Goal: Use online tool/utility: Utilize a website feature to perform a specific function

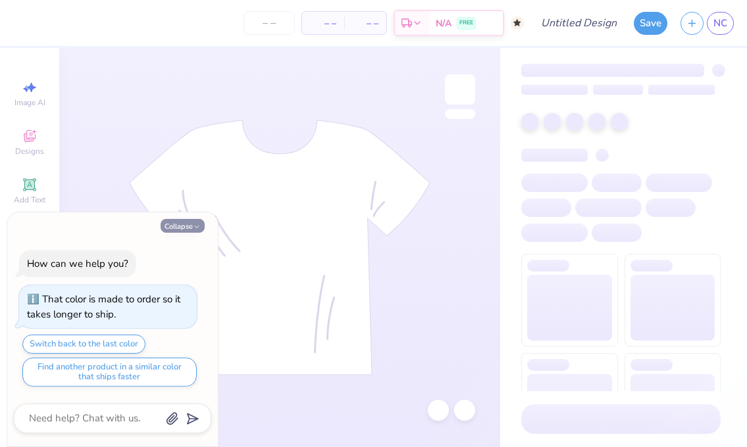
click at [188, 226] on button "Collapse" at bounding box center [183, 226] width 44 height 14
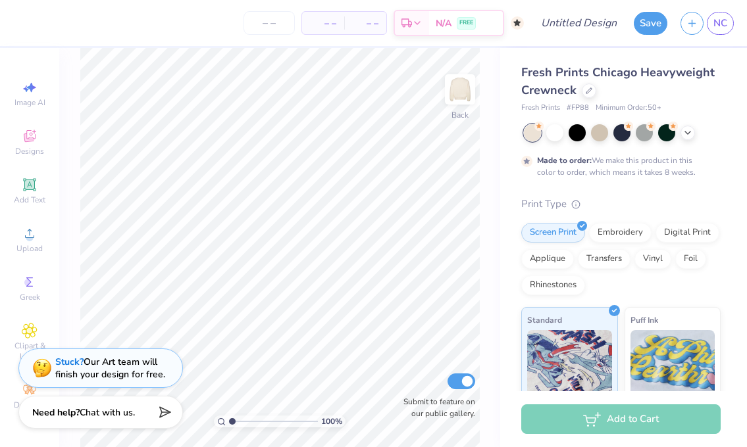
type textarea "x"
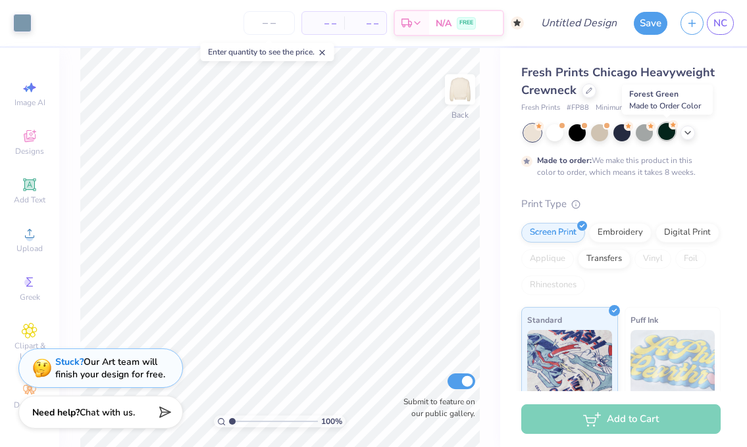
click at [671, 133] on div at bounding box center [666, 131] width 17 height 17
click at [684, 133] on icon at bounding box center [687, 131] width 11 height 11
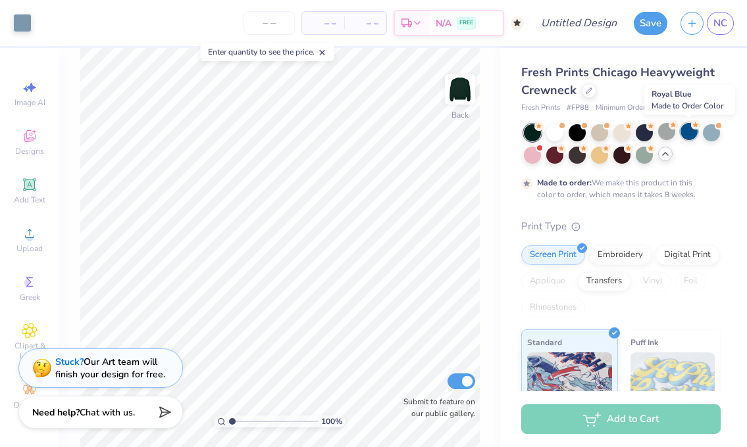
click at [692, 128] on icon at bounding box center [695, 124] width 9 height 9
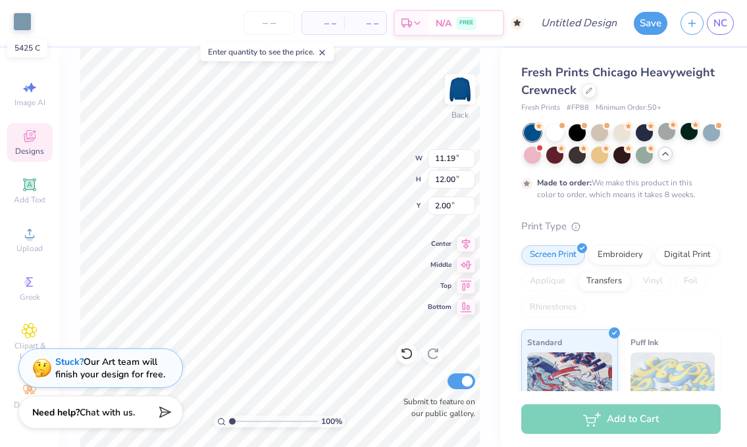
click at [22, 18] on div at bounding box center [22, 22] width 18 height 18
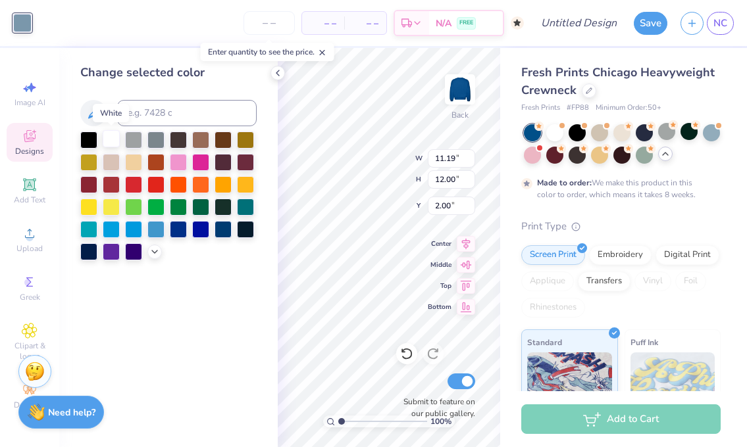
click at [111, 141] on div at bounding box center [111, 138] width 17 height 17
click at [274, 74] on icon at bounding box center [277, 73] width 11 height 11
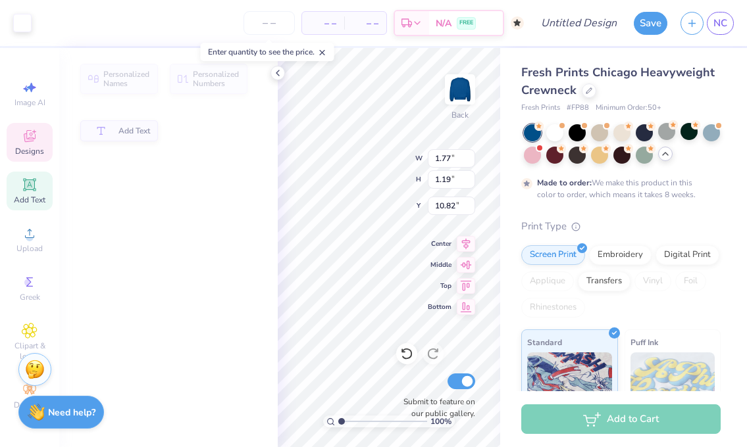
type input "1.77"
type input "1.19"
type input "10.82"
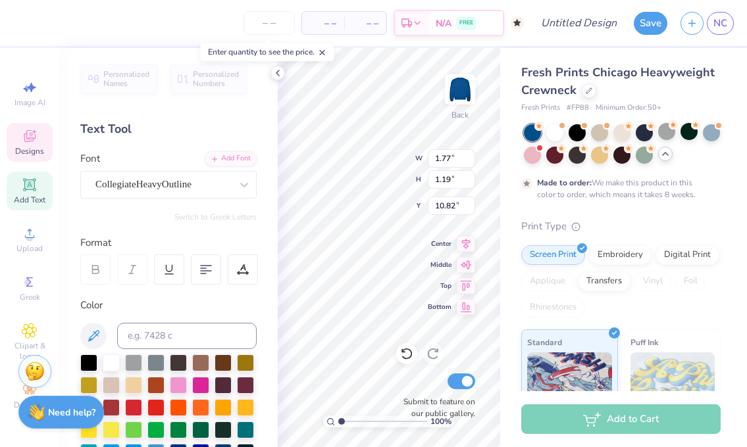
type textarea "2"
click at [276, 75] on icon at bounding box center [277, 73] width 11 height 11
click at [436, 273] on div "100 % Back W 7.19 7.19 " H 0.47 0.47 " Y 13.53 13.53 " Center Middle Top Bottom…" at bounding box center [389, 247] width 222 height 399
click at [436, 268] on span "Middle" at bounding box center [440, 263] width 24 height 9
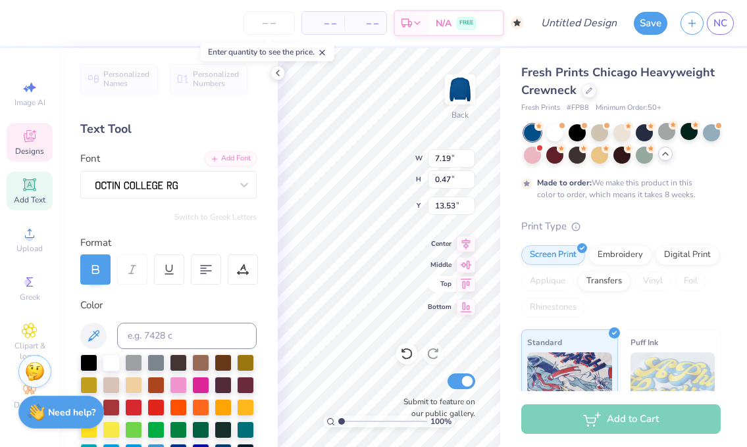
type textarea "ESTABLISHED 19727"
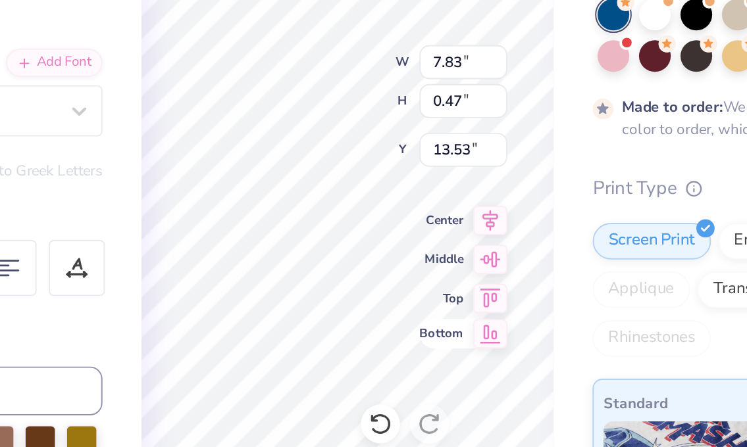
type textarea "ESTABLISHED 1872"
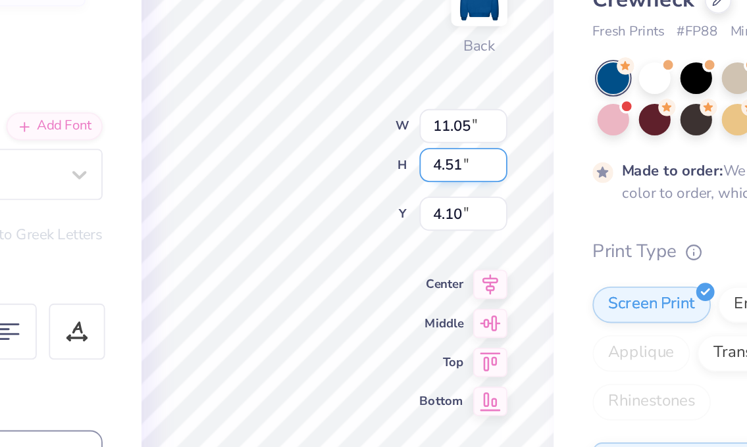
click at [357, 172] on div "100 % Back W 11.05 11.05 " H 4.51 4.51 " Y 4.10 4.10 " Center Middle Top Bottom…" at bounding box center [389, 247] width 222 height 399
type input "11.19"
type input "9.44"
type input "2.86"
click at [370, 162] on div "100 % Back W 11.19 11.19 " H 9.44 9.44 " Y 2.86 2.86 " Center Middle Top Bottom…" at bounding box center [389, 247] width 222 height 399
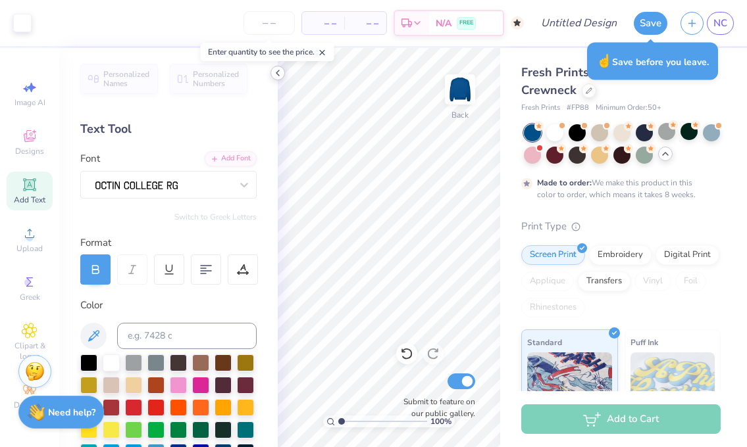
click at [278, 74] on polyline at bounding box center [277, 72] width 3 height 5
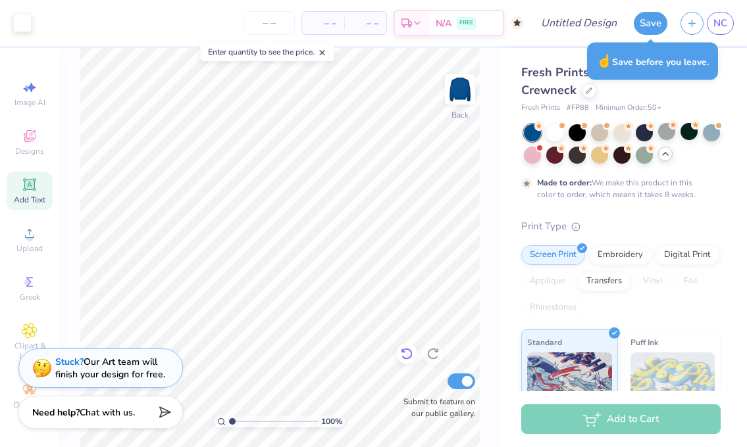
click at [403, 355] on icon at bounding box center [406, 353] width 13 height 13
type input "11.19"
type input "9.44"
type input "4.32"
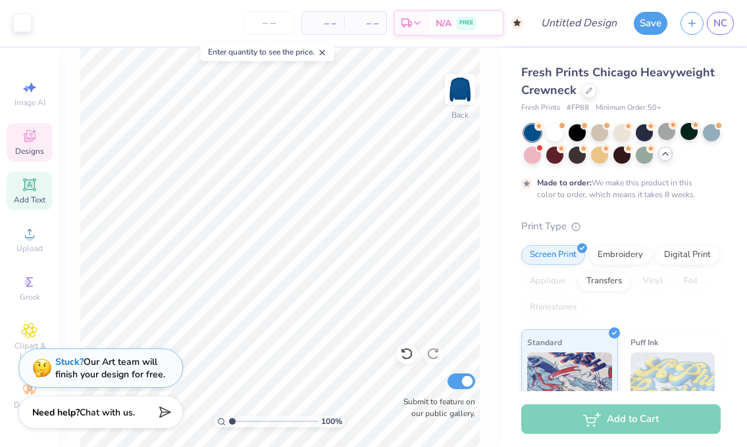
click at [28, 146] on span "Designs" at bounding box center [29, 151] width 29 height 11
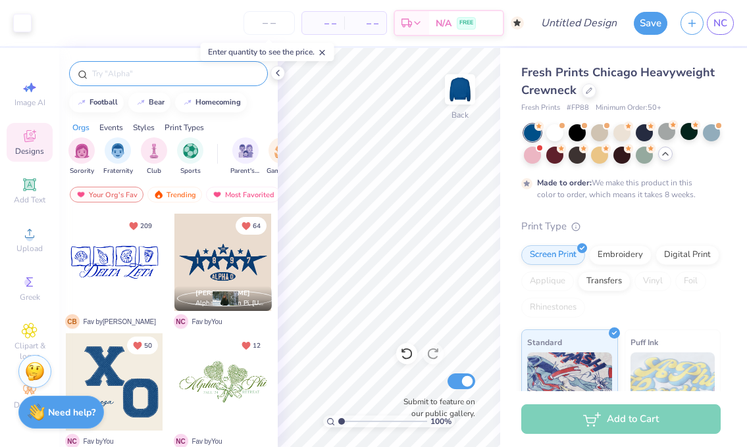
click at [136, 77] on input "text" at bounding box center [175, 73] width 168 height 13
type input "football"
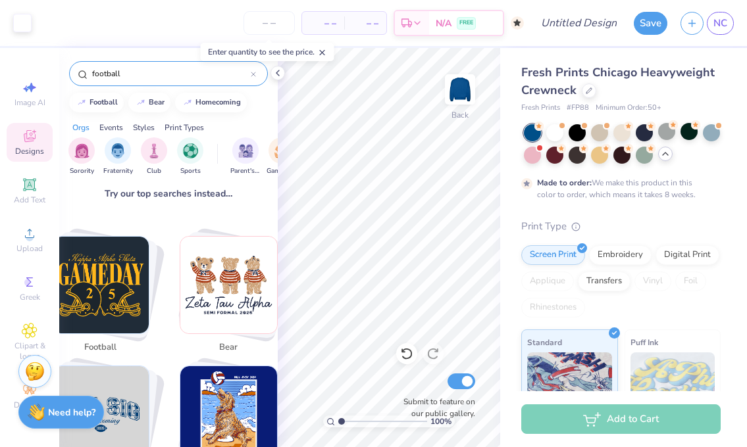
scroll to position [197, 0]
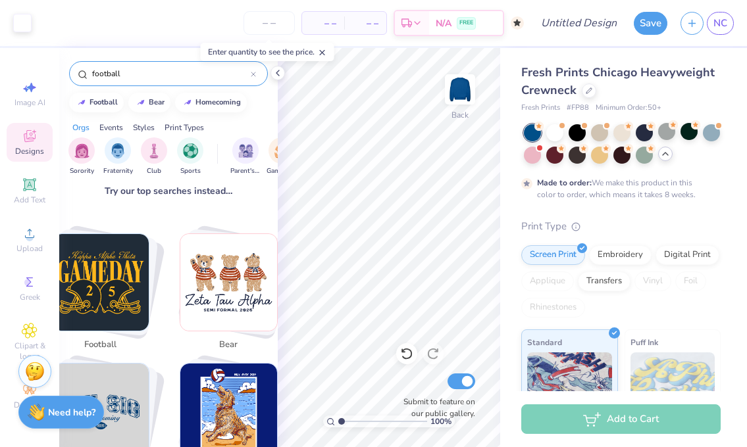
click at [118, 288] on img "Stack Card Button football" at bounding box center [101, 282] width 97 height 97
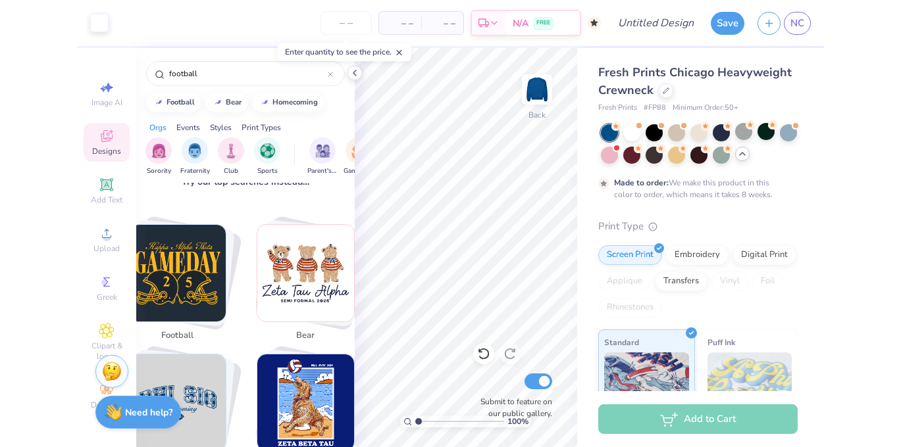
scroll to position [163, 0]
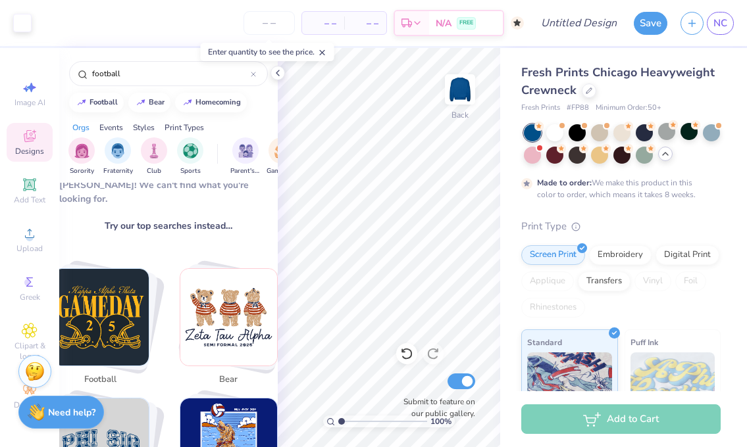
click at [112, 295] on img "Stack Card Button football" at bounding box center [101, 317] width 97 height 97
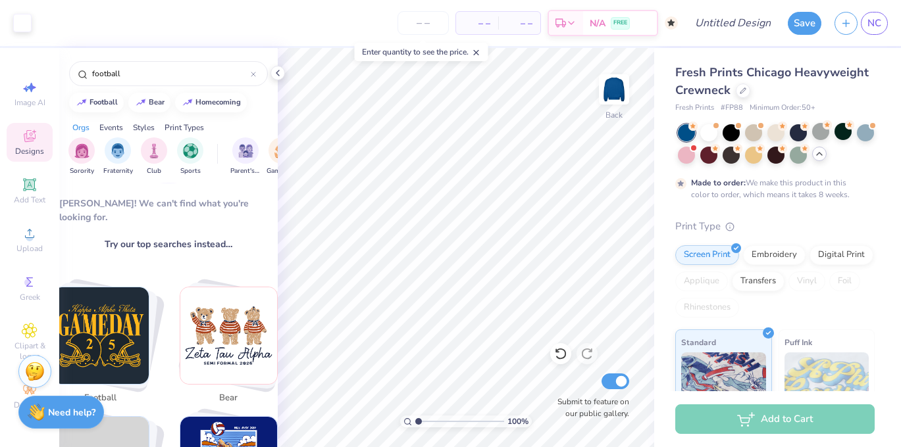
scroll to position [149, 0]
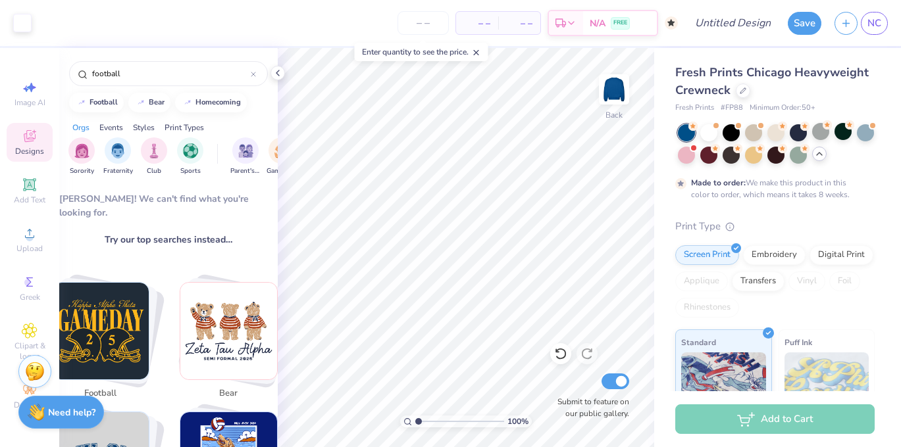
click at [115, 310] on img "Stack Card Button football" at bounding box center [101, 331] width 97 height 97
click at [106, 320] on img "Stack Card Button football" at bounding box center [101, 331] width 97 height 97
click at [101, 388] on span "football" at bounding box center [100, 394] width 43 height 13
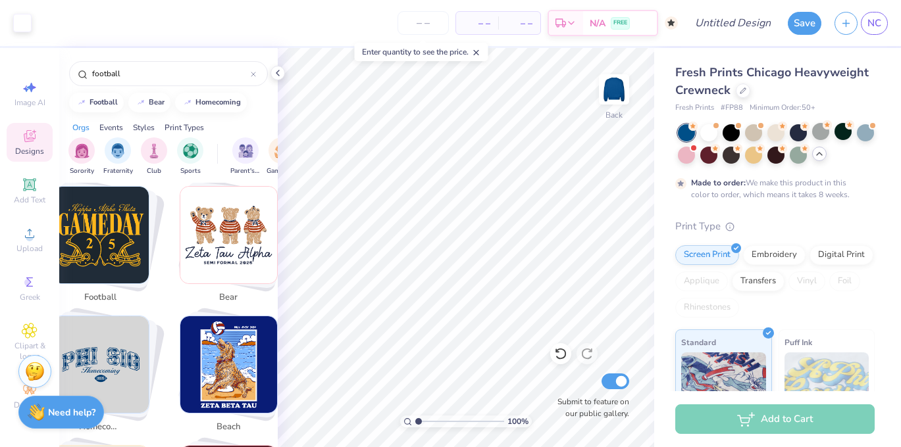
scroll to position [244, 0]
click at [99, 245] on img "Stack Card Button football" at bounding box center [101, 236] width 97 height 97
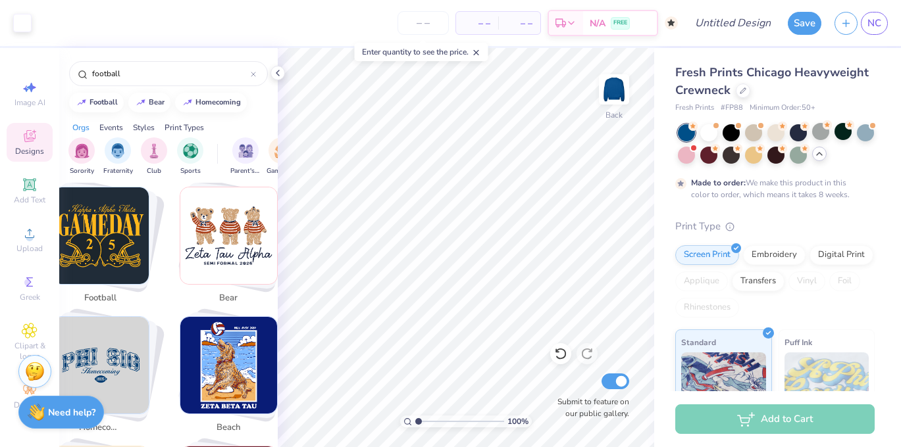
click at [99, 245] on img "Stack Card Button football" at bounding box center [101, 236] width 97 height 97
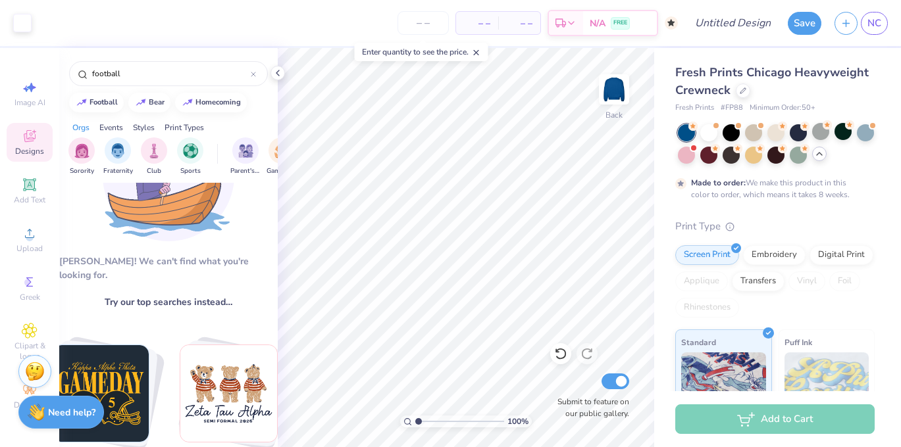
scroll to position [0, 0]
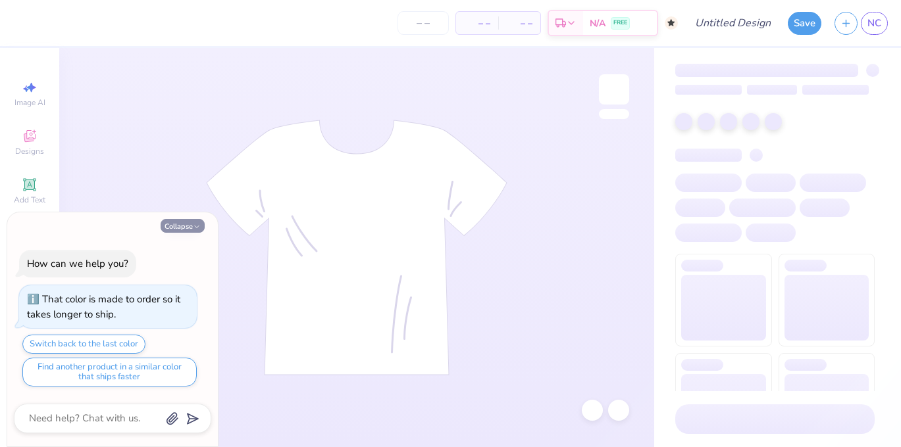
click at [180, 225] on button "Collapse" at bounding box center [183, 226] width 44 height 14
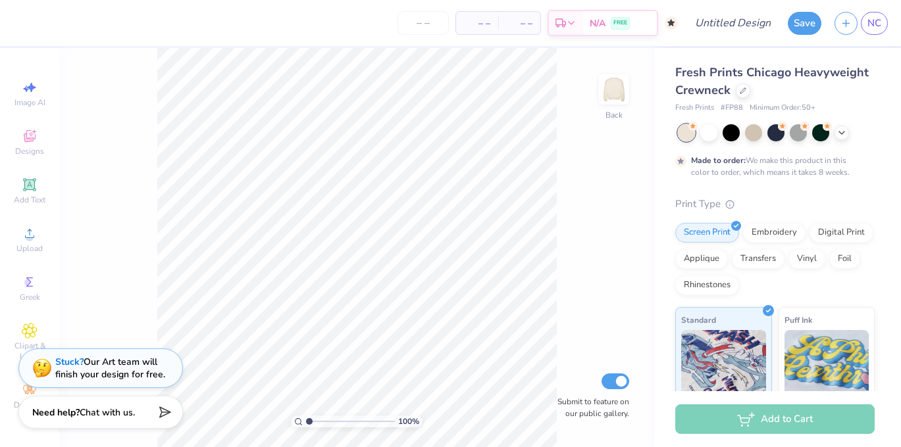
type textarea "x"
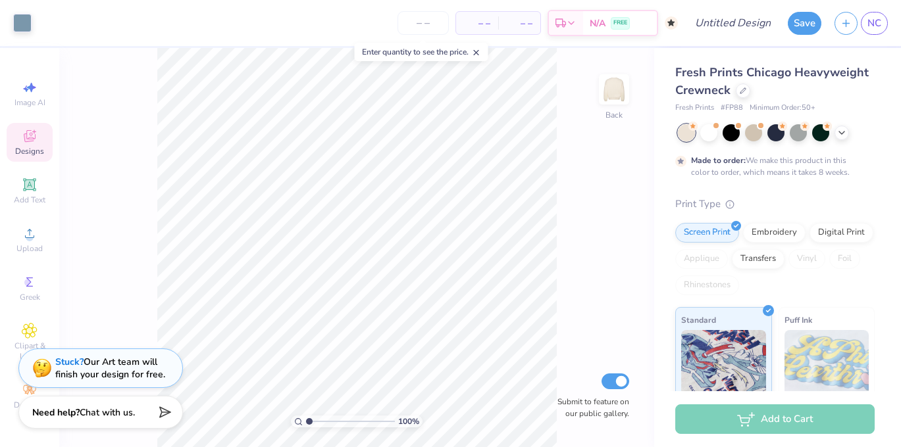
click at [38, 140] on div "Designs" at bounding box center [30, 142] width 46 height 39
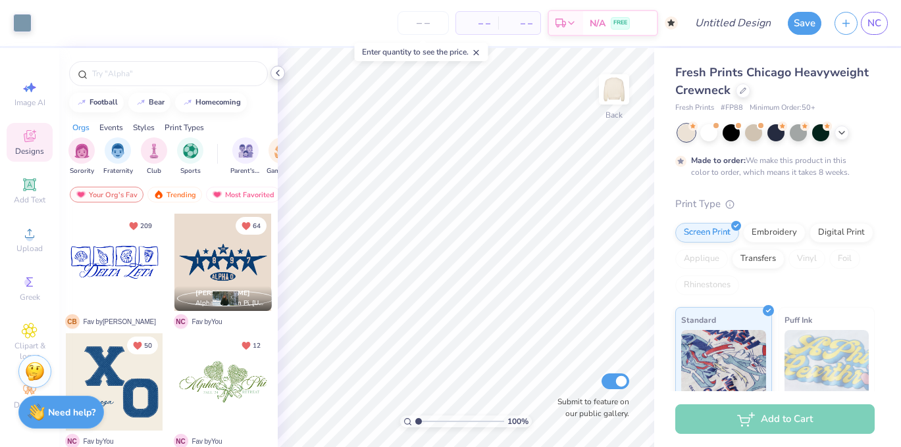
click at [280, 71] on icon at bounding box center [277, 73] width 11 height 11
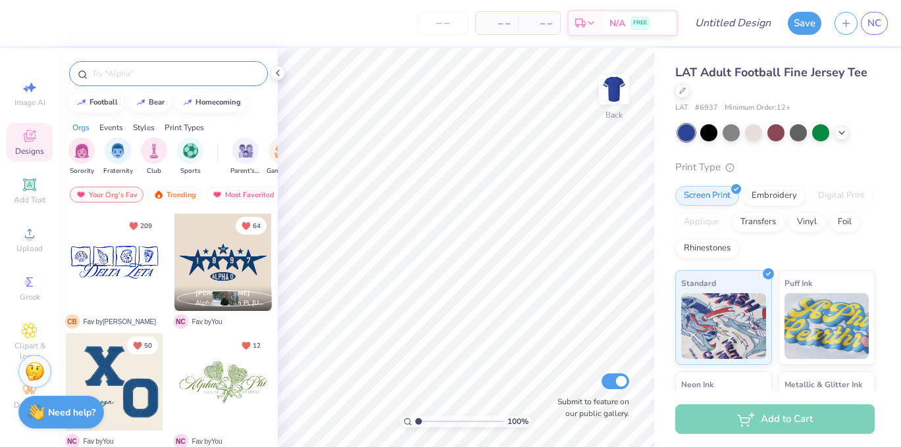
click at [158, 74] on input "text" at bounding box center [175, 73] width 168 height 13
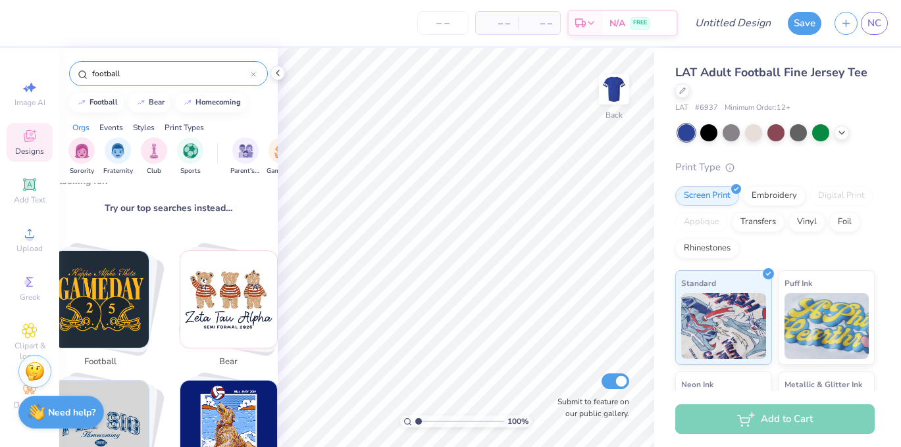
scroll to position [222, 0]
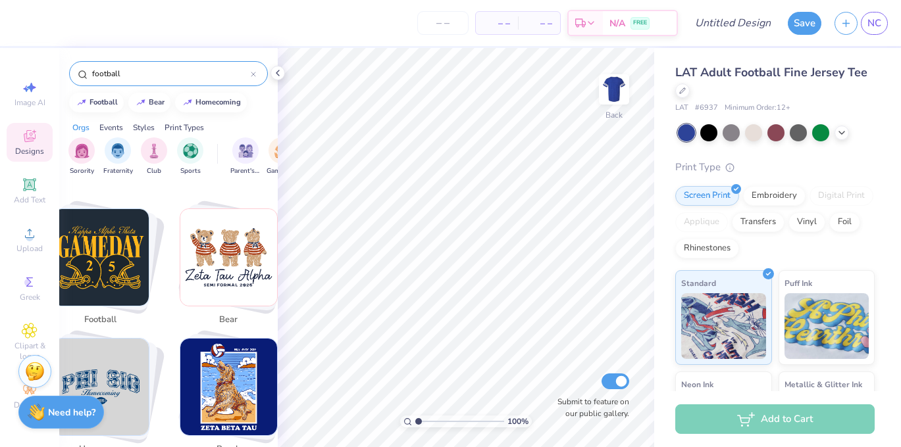
type input "football"
click at [98, 288] on img "Stack Card Button football" at bounding box center [101, 257] width 97 height 97
click at [98, 287] on img "Stack Card Button football" at bounding box center [101, 257] width 97 height 97
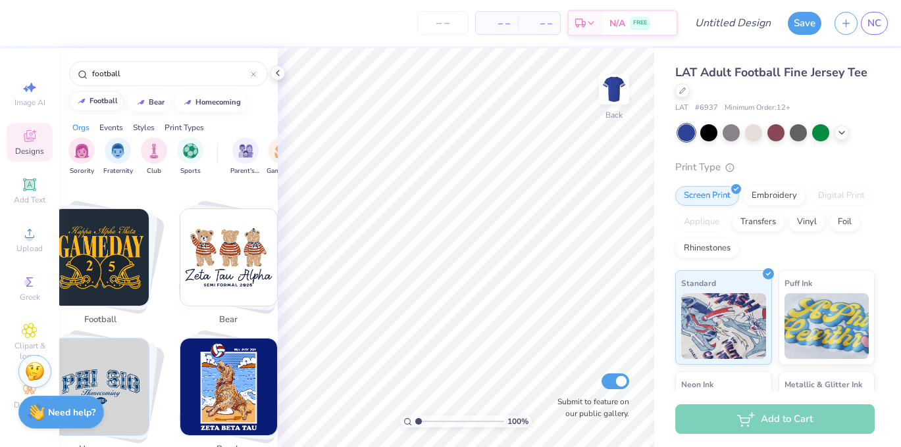
click at [108, 102] on div "football" at bounding box center [103, 100] width 28 height 7
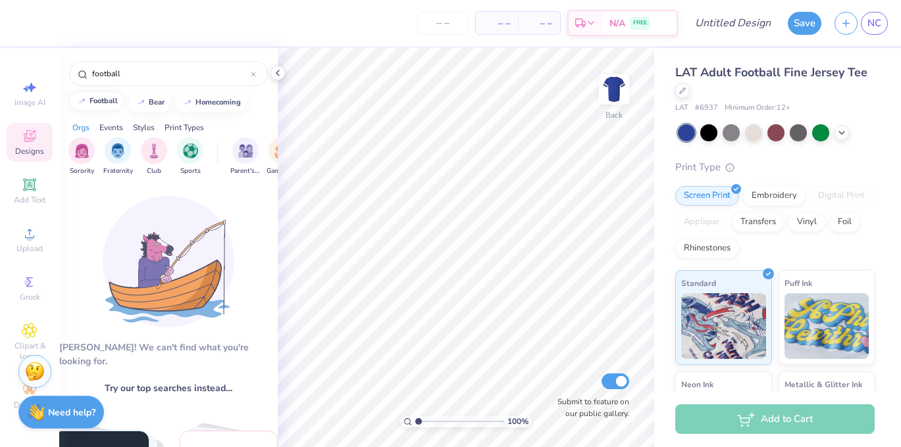
click at [99, 110] on button "football" at bounding box center [96, 101] width 55 height 20
click at [97, 100] on div "football" at bounding box center [103, 100] width 28 height 7
click at [116, 126] on div "Events" at bounding box center [111, 128] width 24 height 12
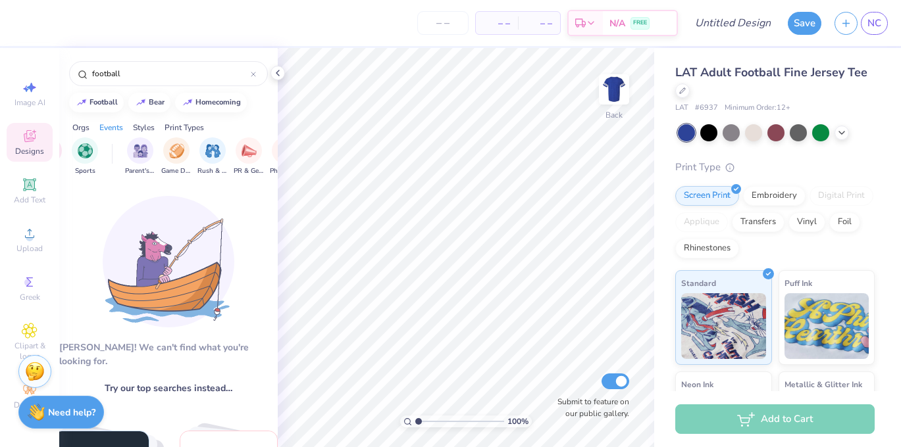
scroll to position [0, 164]
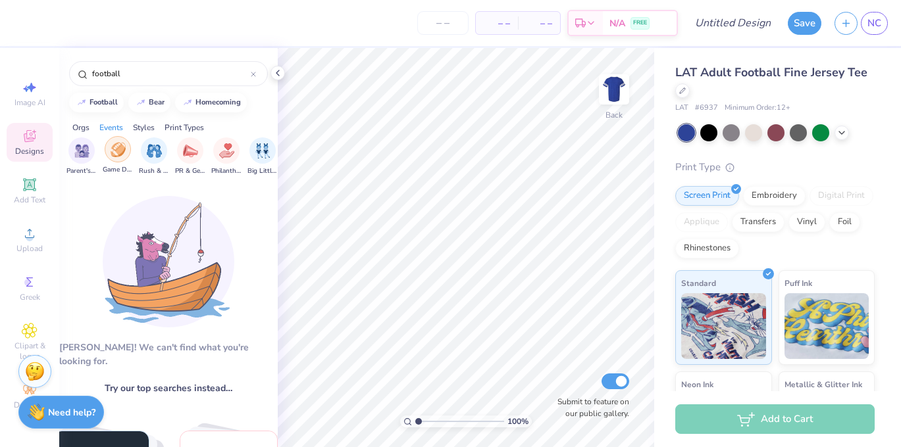
click at [120, 155] on img "filter for Game Day" at bounding box center [118, 149] width 15 height 15
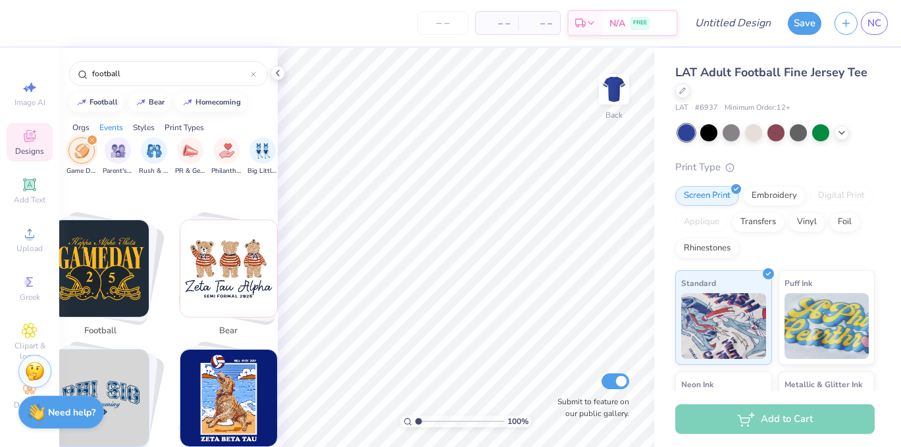
scroll to position [213, 0]
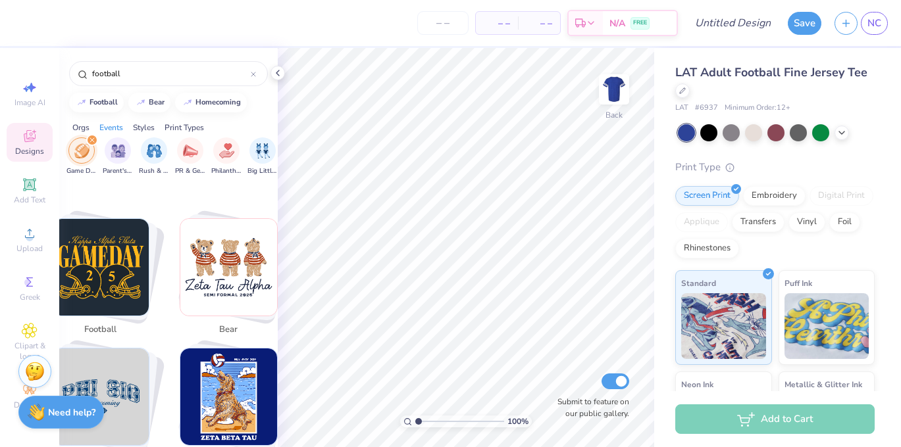
click at [101, 268] on img "Stack Card Button football" at bounding box center [101, 267] width 97 height 97
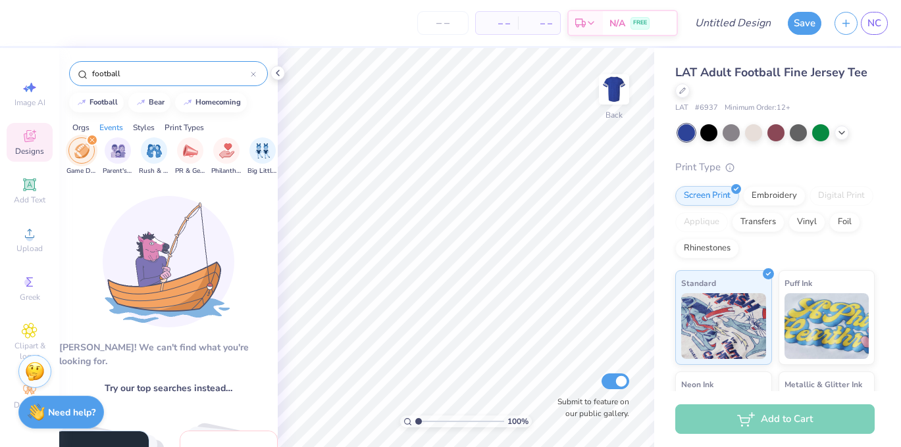
click at [139, 76] on input "football" at bounding box center [171, 73] width 160 height 13
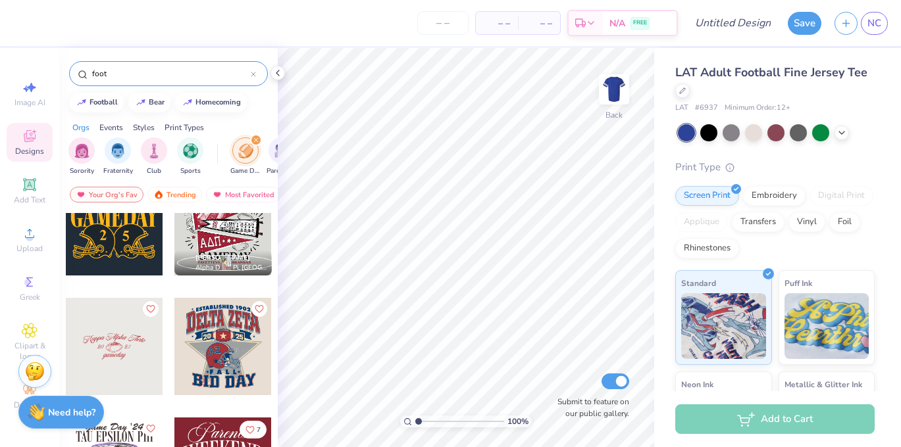
scroll to position [38, 0]
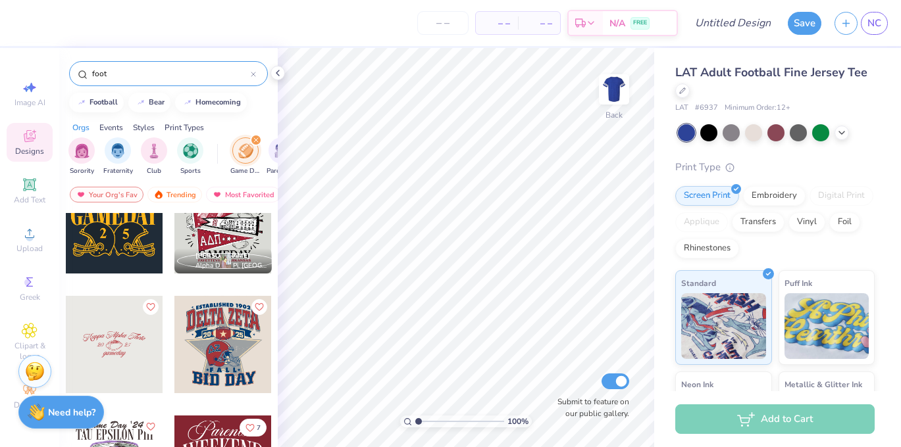
type input "foot"
click at [204, 361] on div at bounding box center [222, 344] width 97 height 97
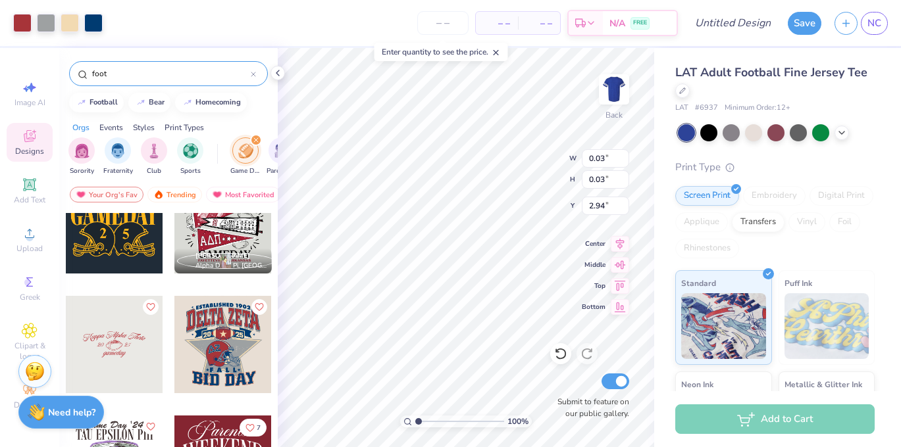
scroll to position [0, 0]
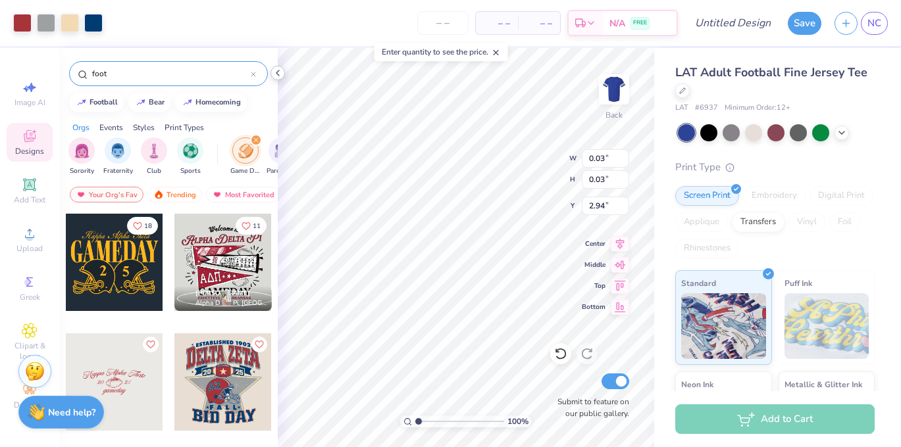
click at [278, 68] on icon at bounding box center [277, 73] width 11 height 11
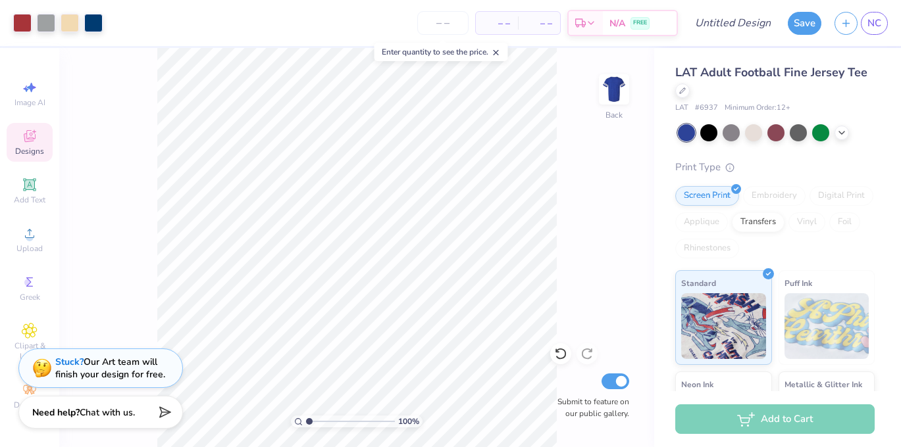
click at [28, 138] on icon at bounding box center [30, 136] width 12 height 12
